Goal: Find specific page/section: Find specific page/section

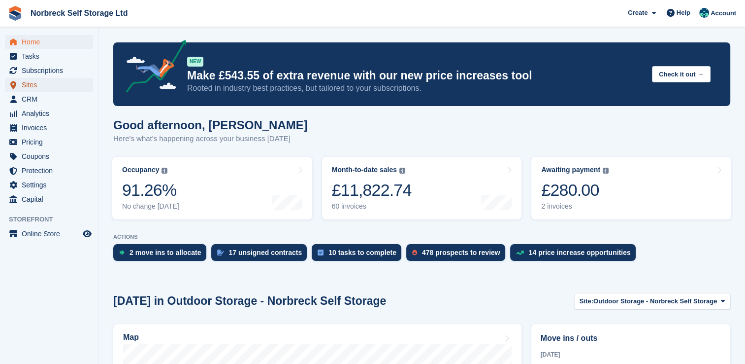
click at [31, 86] on span "Sites" at bounding box center [51, 85] width 59 height 14
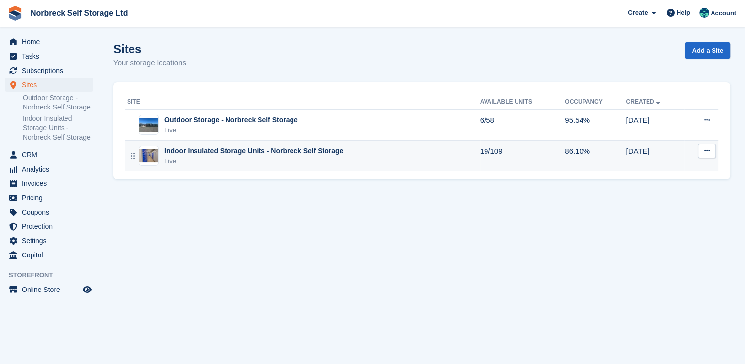
click at [201, 150] on div "Indoor Insulated Storage Units - Norbreck Self Storage" at bounding box center [254, 151] width 179 height 10
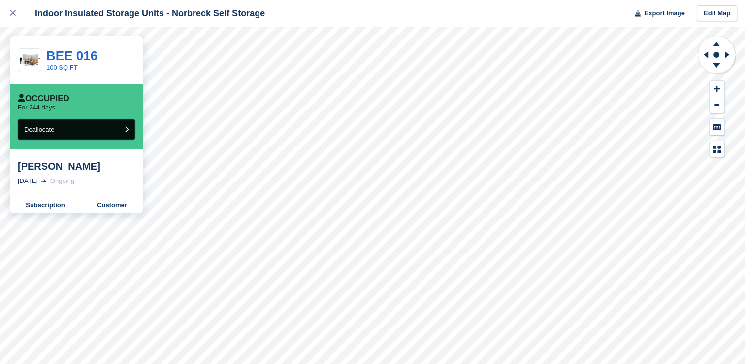
click at [126, 130] on icon "submit" at bounding box center [127, 129] width 4 height 6
click at [66, 208] on link "Subscription" at bounding box center [45, 205] width 71 height 16
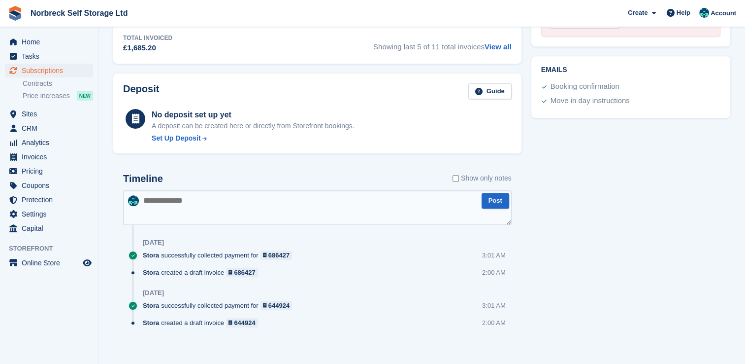
scroll to position [489, 0]
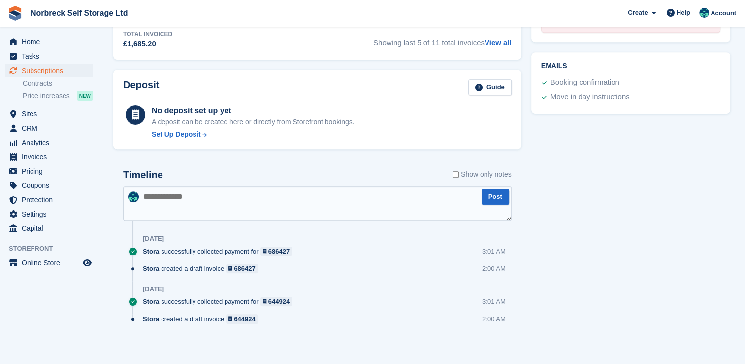
click at [152, 194] on textarea at bounding box center [317, 203] width 389 height 34
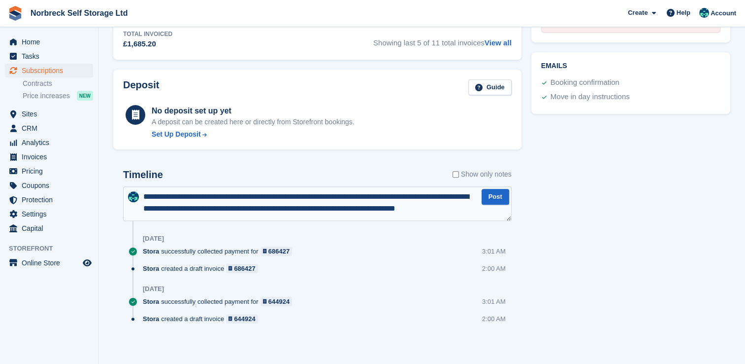
scroll to position [5, 0]
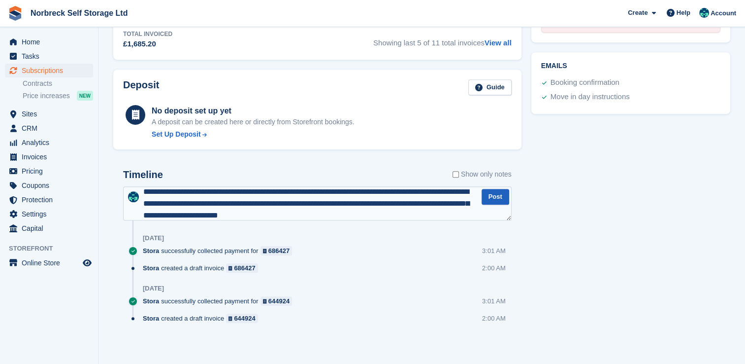
type textarea "**********"
click at [498, 194] on button "Post" at bounding box center [496, 197] width 28 height 16
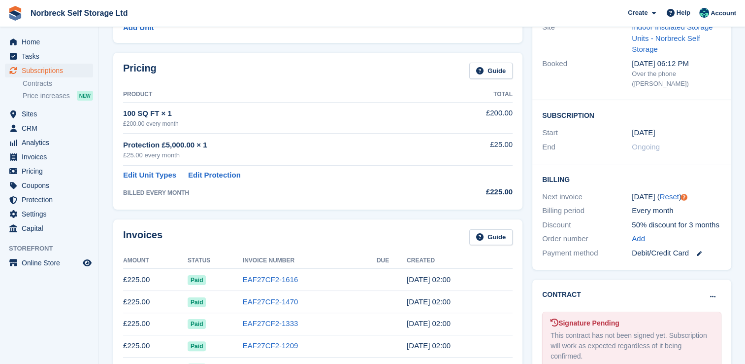
scroll to position [0, 0]
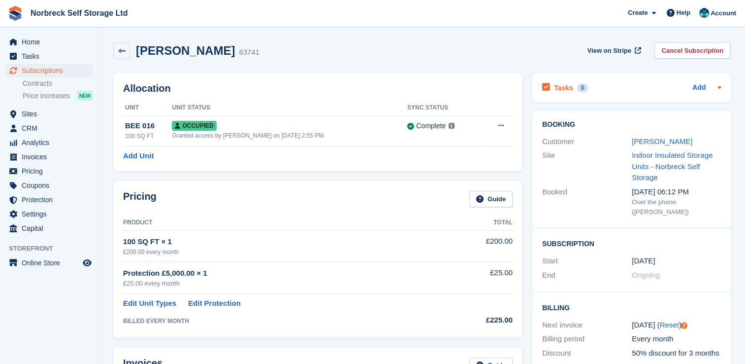
click at [721, 88] on icon at bounding box center [720, 87] width 8 height 8
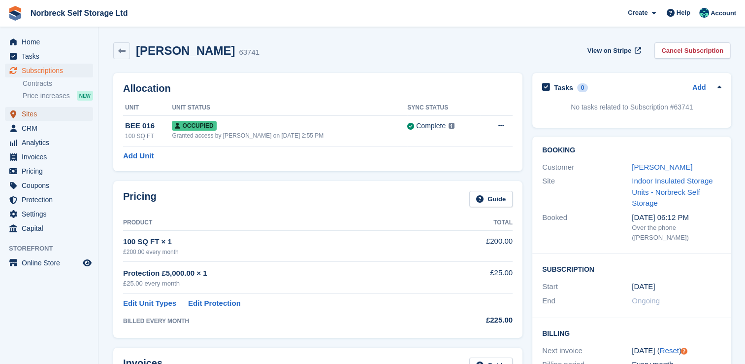
click at [44, 112] on span "Sites" at bounding box center [51, 114] width 59 height 14
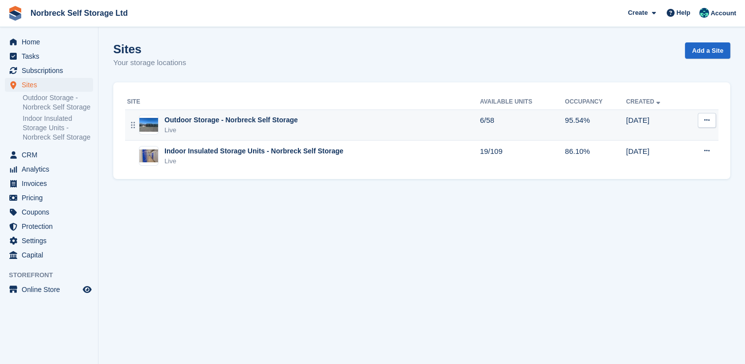
click at [225, 117] on div "Outdoor Storage - Norbreck Self Storage" at bounding box center [231, 120] width 133 height 10
